Goal: Task Accomplishment & Management: Manage account settings

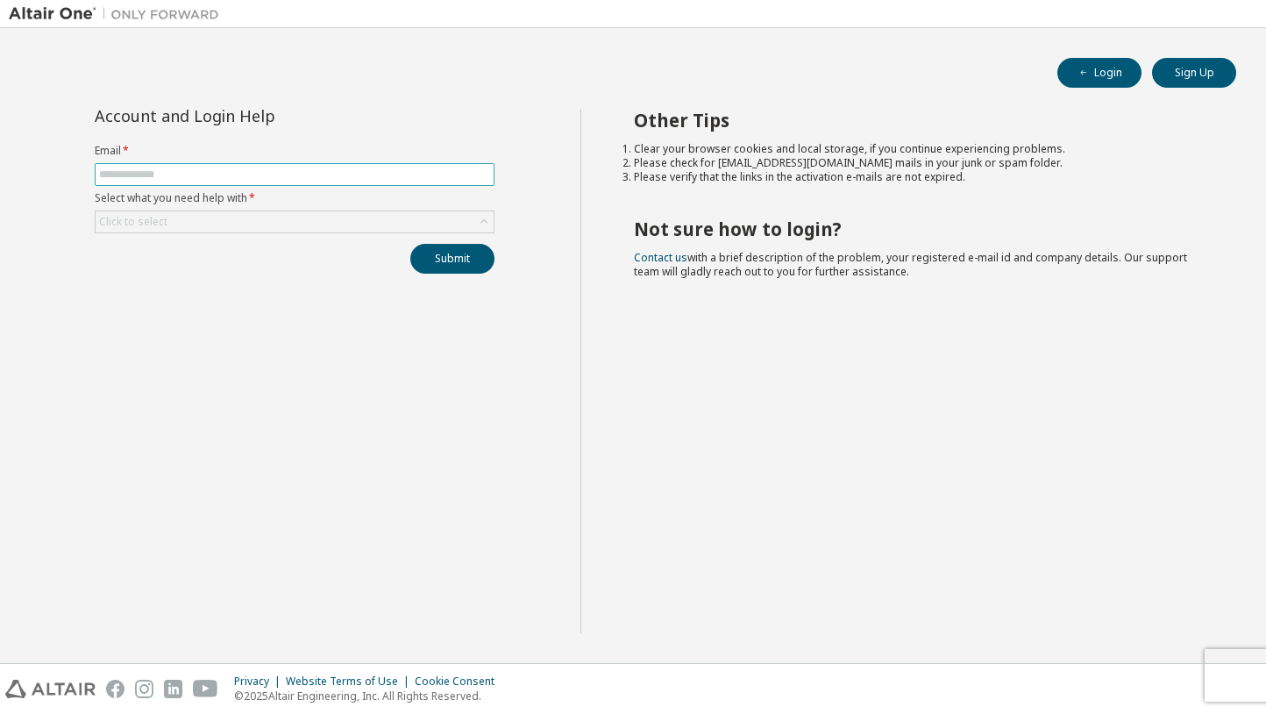
click at [147, 173] on input "text" at bounding box center [294, 174] width 391 height 14
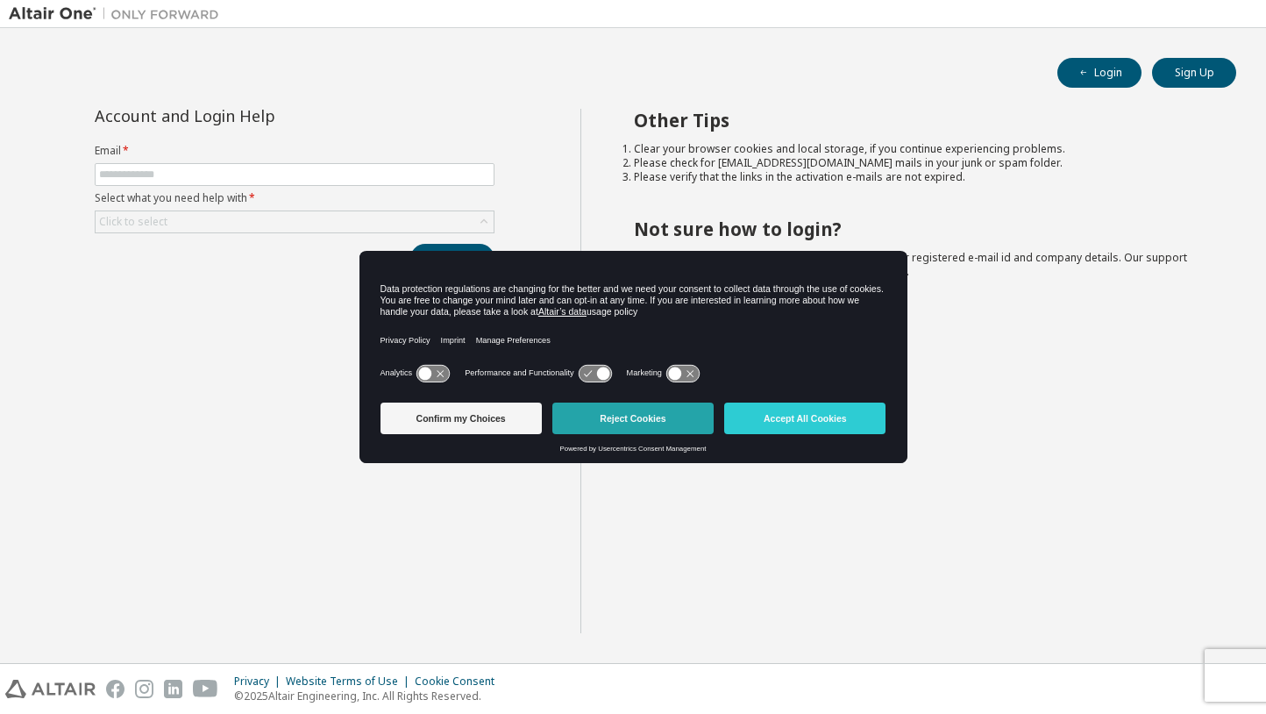
click at [603, 414] on button "Reject Cookies" at bounding box center [632, 418] width 161 height 32
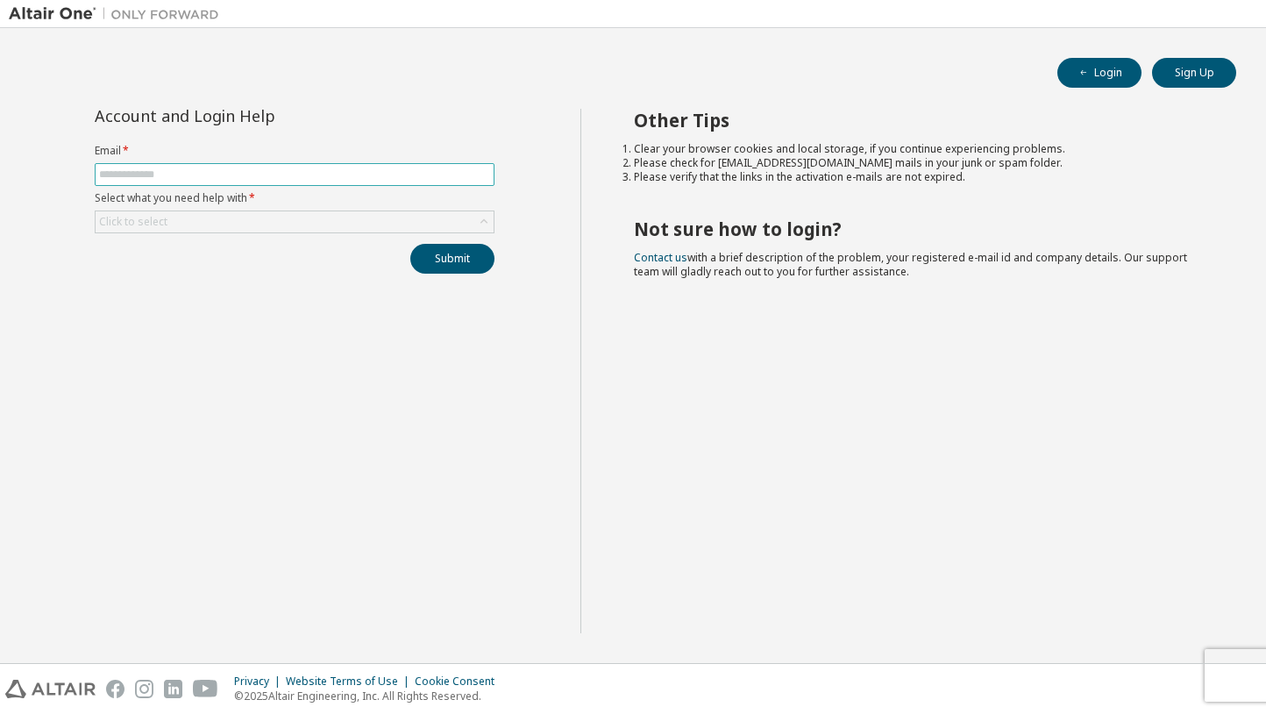
click at [163, 173] on input "text" at bounding box center [294, 174] width 391 height 14
type input "**********"
click at [181, 228] on div "Click to select" at bounding box center [295, 221] width 398 height 21
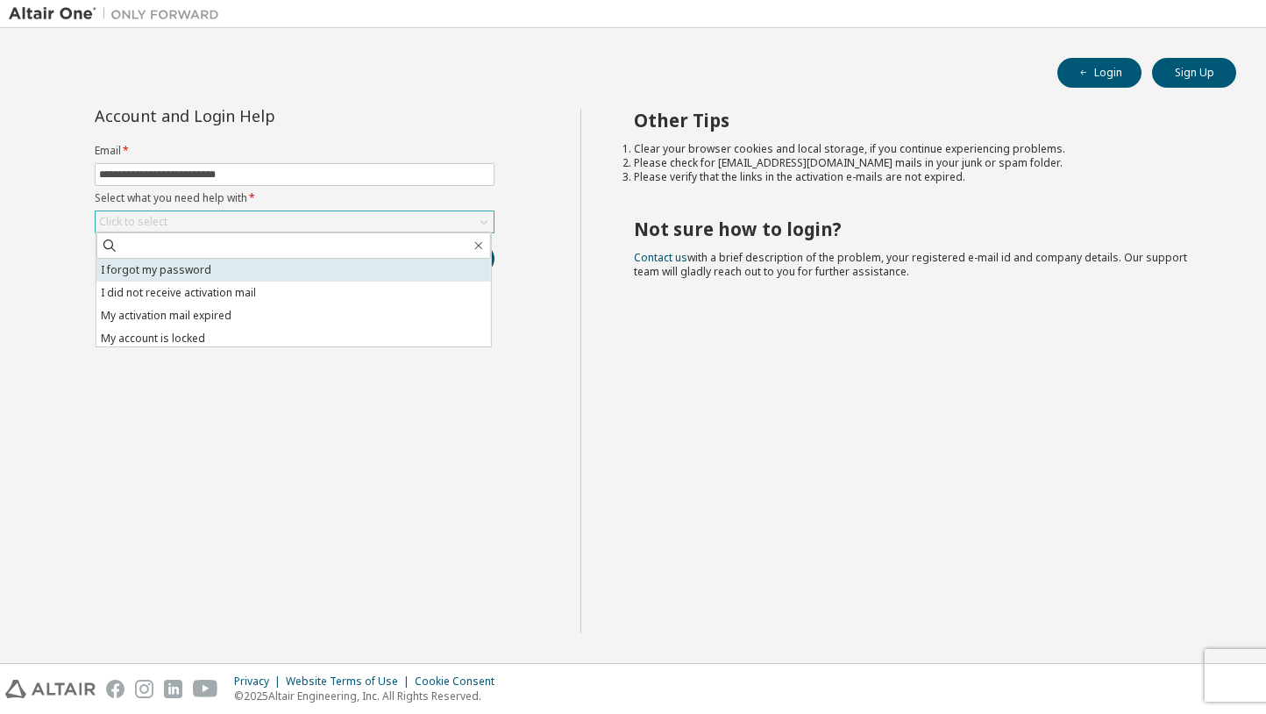
click at [196, 269] on li "I forgot my password" at bounding box center [293, 270] width 395 height 23
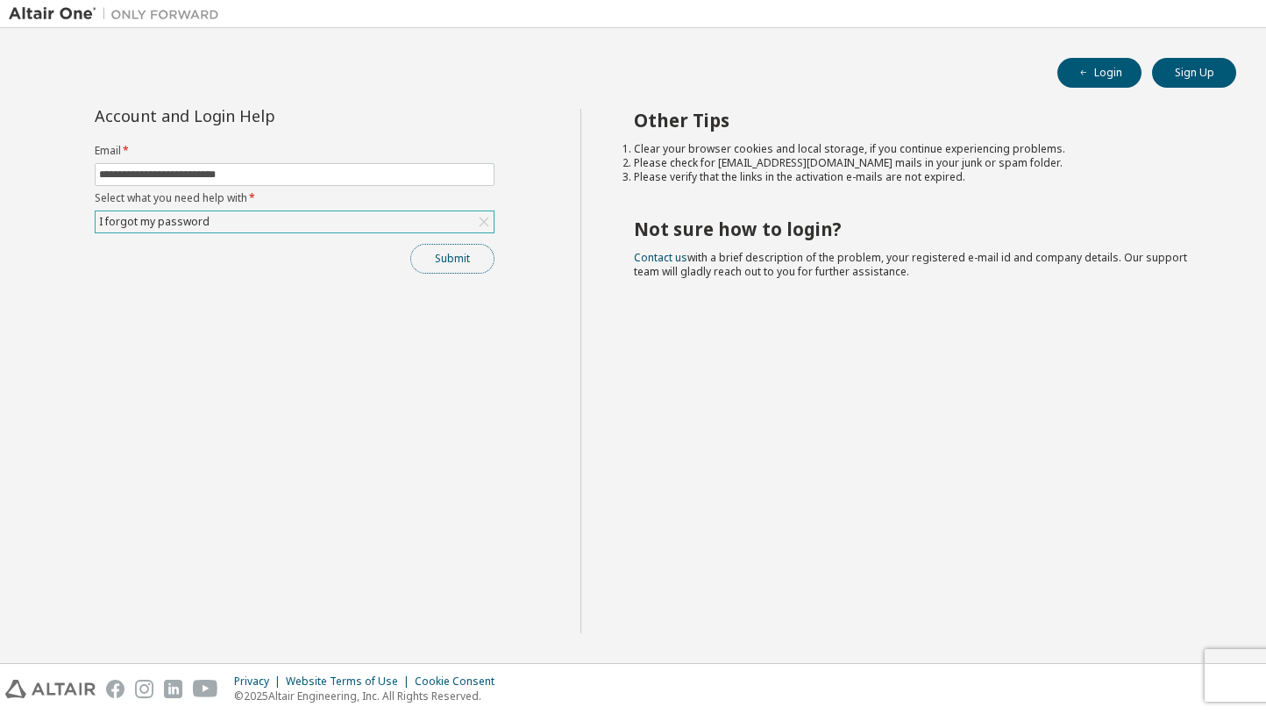
click at [438, 261] on button "Submit" at bounding box center [452, 259] width 84 height 30
